Goal: Find contact information: Obtain details needed to contact an individual or organization

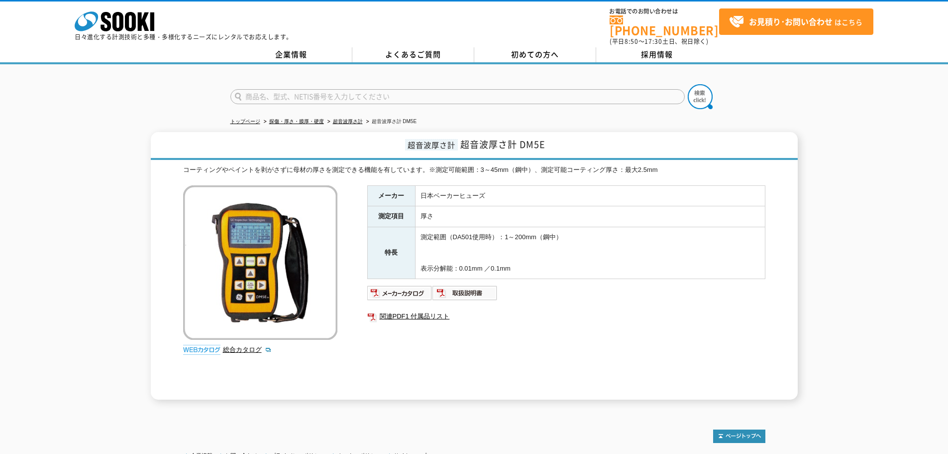
click at [571, 276] on div "メーカー 日本ベーカーヒューズ 測定項目 厚さ 特長 測定範囲（DA501使用時）：1～200mm（鋼中） 表示分解能：0.01mm ／0.1mm 関連PDF…" at bounding box center [566, 292] width 398 height 214
click at [487, 69] on div at bounding box center [474, 88] width 948 height 48
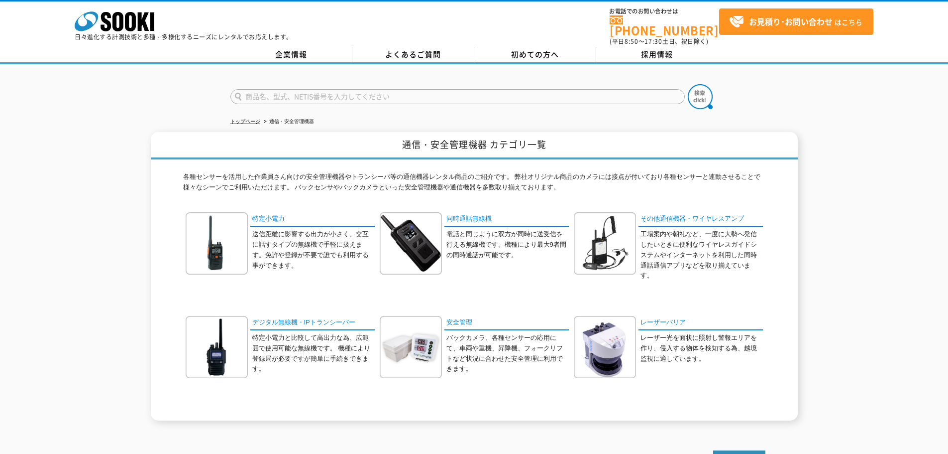
click at [311, 40] on div "株式会社 ソーキ spMenu 日々進化する計測技術と多種・多様化するニーズにレンタルでお応えします。 お電話でのお問い合わせは 0120-856-990 (…" at bounding box center [474, 32] width 948 height 64
click at [307, 48] on link "企業情報" at bounding box center [292, 54] width 122 height 15
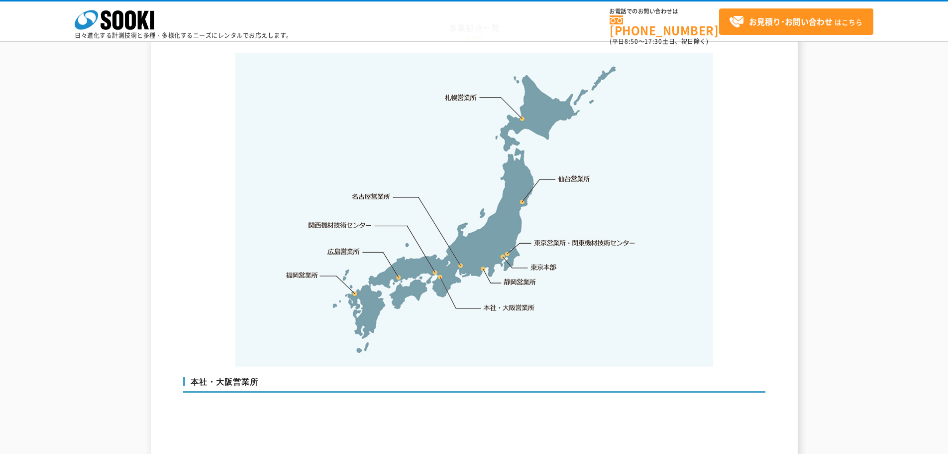
scroll to position [2091, 0]
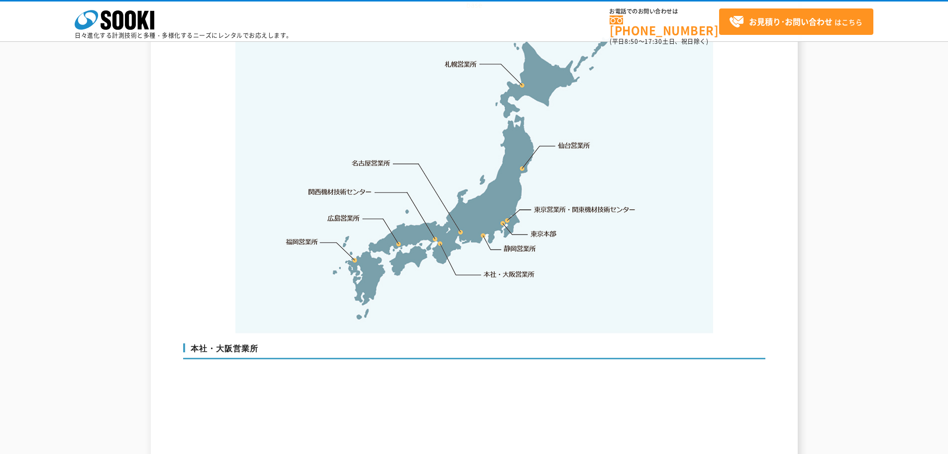
click at [553, 204] on link "東京営業所・関東機材技術センター" at bounding box center [586, 209] width 102 height 10
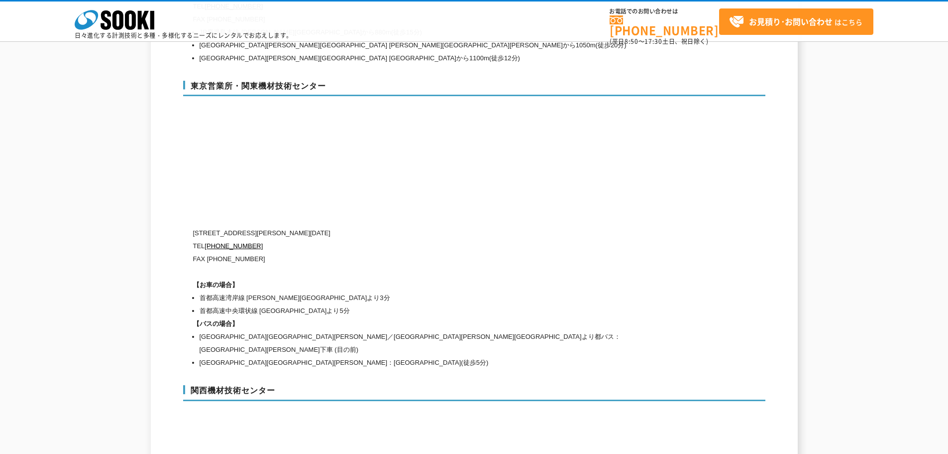
scroll to position [4107, 0]
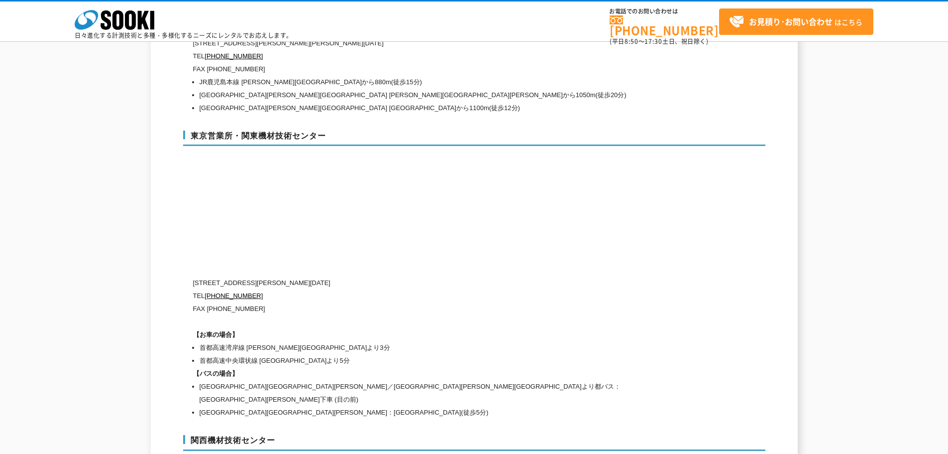
click at [541, 191] on div "東京営業所・関東機材技術センター [STREET_ADDRESS][PERSON_NAME][DATE] [PHONE_NUMBER] FAX [PHONE_…" at bounding box center [474, 272] width 582 height 305
click at [540, 191] on div "東京営業所・関東機材技術センター [STREET_ADDRESS][PERSON_NAME][DATE] [PHONE_NUMBER] FAX [PHONE_…" at bounding box center [474, 272] width 582 height 305
click at [501, 137] on div "東京営業所・関東機材技術センター [STREET_ADDRESS][PERSON_NAME][DATE] [PHONE_NUMBER] FAX [PHONE_…" at bounding box center [474, 272] width 582 height 305
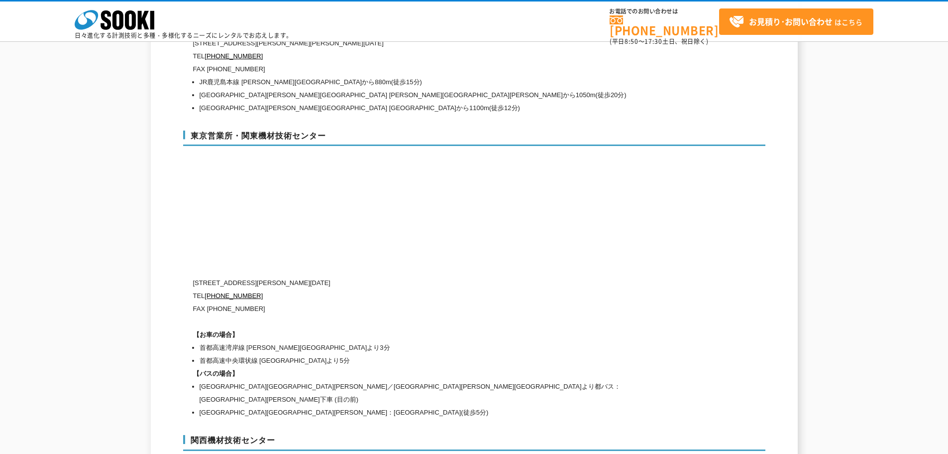
click at [192, 289] on div "東京営業所・関東機材技術センター [STREET_ADDRESS][PERSON_NAME][DATE] [PHONE_NUMBER] FAX [PHONE_…" at bounding box center [474, 272] width 582 height 305
